Goal: Task Accomplishment & Management: Complete application form

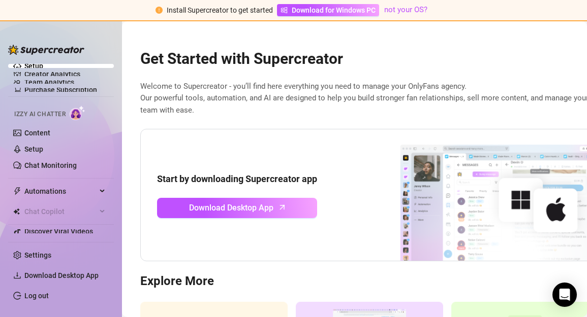
click at [41, 42] on div at bounding box center [46, 44] width 76 height 30
click at [49, 292] on link "Log out" at bounding box center [36, 296] width 24 height 8
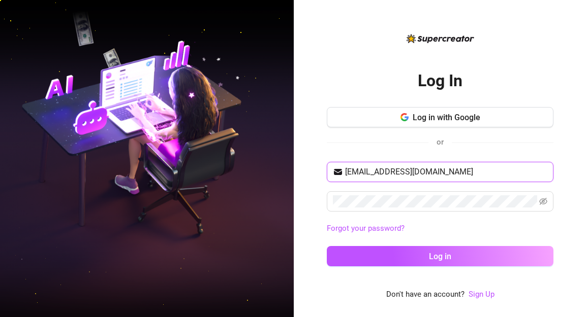
click at [488, 175] on input "[EMAIL_ADDRESS][DOMAIN_NAME]" at bounding box center [446, 172] width 202 height 12
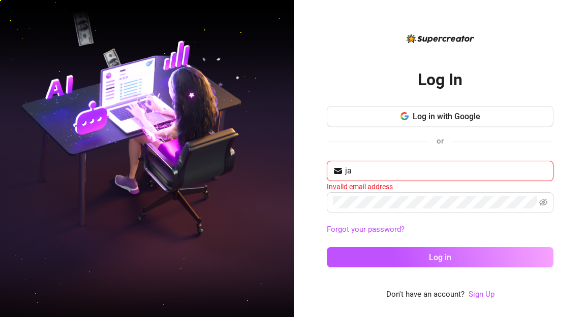
type input "j"
type input "[PERSON_NAME]@"
click at [479, 293] on link "Sign Up" at bounding box center [481, 294] width 26 height 9
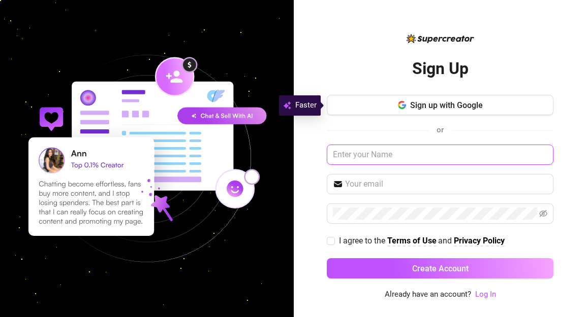
click at [419, 162] on input "text" at bounding box center [440, 155] width 227 height 20
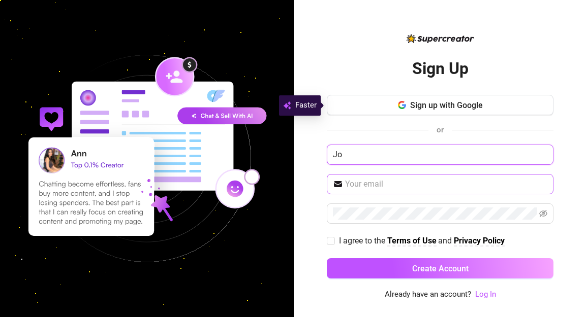
type input "Jo"
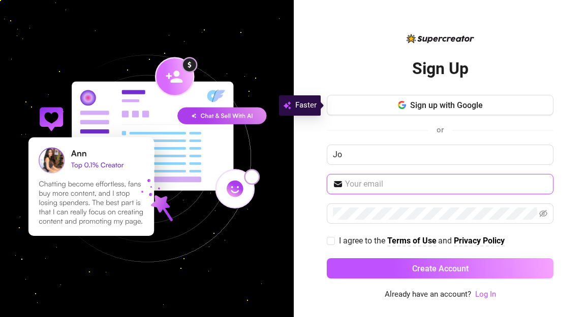
click at [345, 190] on input "text" at bounding box center [446, 184] width 202 height 12
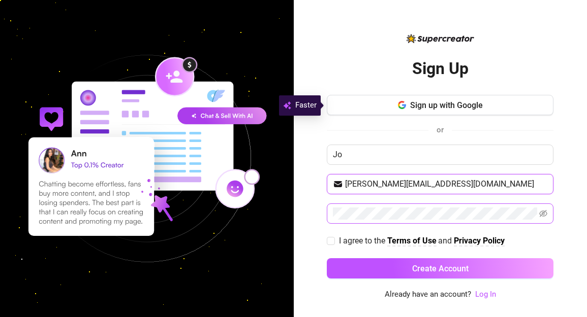
type input "[PERSON_NAME][EMAIL_ADDRESS][DOMAIN_NAME]"
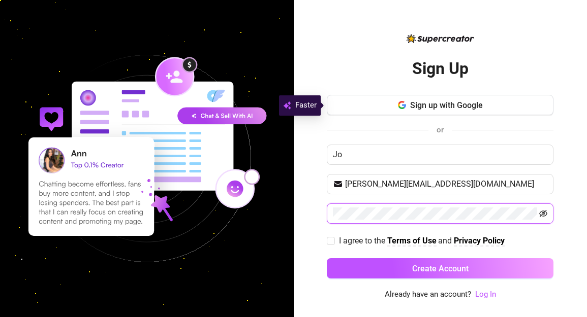
click at [545, 211] on icon "eye-invisible" at bounding box center [543, 214] width 8 height 8
click at [352, 245] on span "I agree to the" at bounding box center [363, 241] width 48 height 10
click at [334, 244] on input "I agree to the Terms of Use and Privacy Policy" at bounding box center [330, 240] width 7 height 7
checkbox input "true"
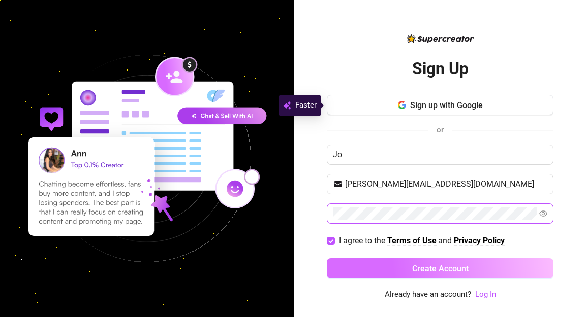
click at [408, 262] on button "Create Account" at bounding box center [440, 269] width 227 height 20
